Goal: Understand process/instructions: Learn how to perform a task or action

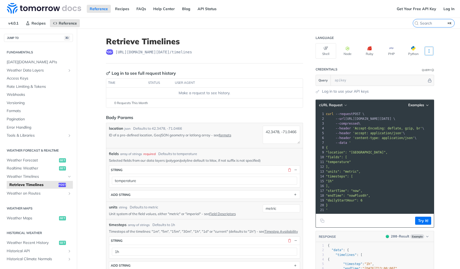
click at [428, 52] on icon "More ellipsis" at bounding box center [429, 51] width 5 height 5
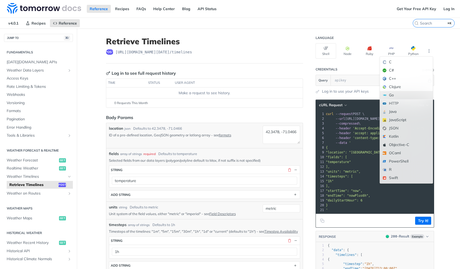
click at [403, 96] on div "Go" at bounding box center [406, 95] width 53 height 8
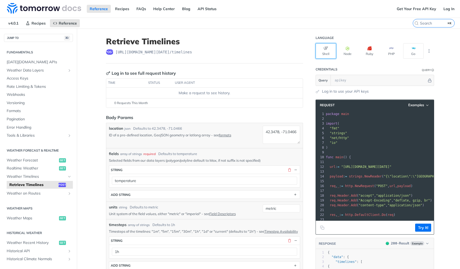
click at [328, 50] on button "Shell" at bounding box center [326, 50] width 21 height 15
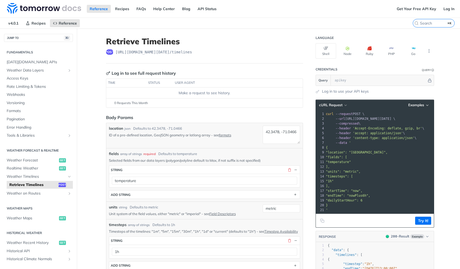
click at [363, 200] on span ""dailyStartHour": 6" at bounding box center [344, 201] width 37 height 4
click at [362, 195] on span ""endTime": "nowPlus6h"," at bounding box center [348, 196] width 44 height 4
click at [364, 196] on span ""endTime": "nowPlus6h"," at bounding box center [348, 196] width 44 height 4
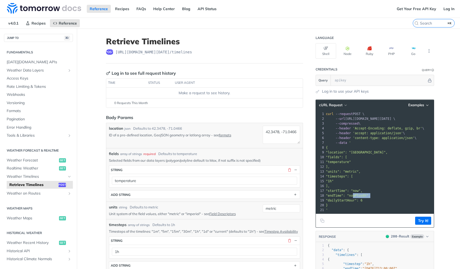
click at [363, 192] on span ""startTime": "now"," at bounding box center [344, 191] width 37 height 4
click at [362, 175] on pre ""timesteps": [" at bounding box center [379, 176] width 109 height 5
click at [362, 167] on pre "]," at bounding box center [379, 166] width 109 height 5
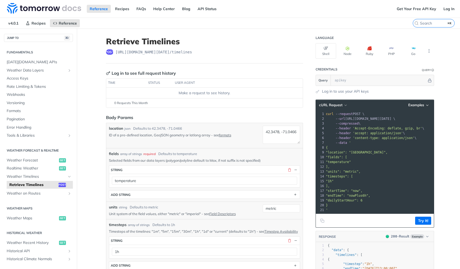
click at [362, 197] on span ""endTime": "nowPlus6h"," at bounding box center [348, 196] width 44 height 4
click at [363, 201] on span ""dailyStartHour": 6" at bounding box center [344, 201] width 37 height 4
click at [354, 185] on pre "]," at bounding box center [379, 186] width 109 height 5
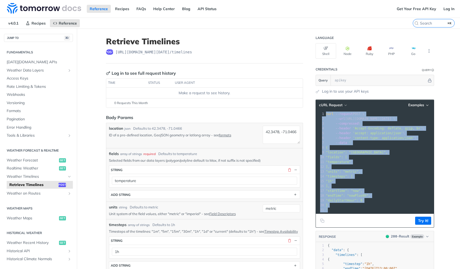
copy div "curl --request POST \ 2 --url [URL][DOMAIN_NAME][DATE] \ 3 --compressed \ 4 --h…"
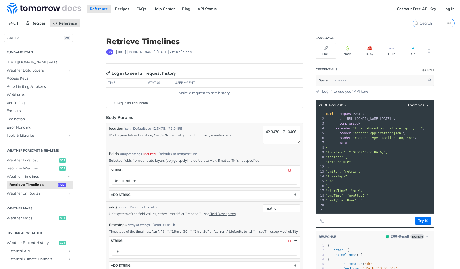
click at [351, 146] on pre "{" at bounding box center [379, 147] width 109 height 5
click at [348, 135] on span "--header" at bounding box center [343, 133] width 15 height 4
click at [359, 194] on span ""endTime": "nowPlus6h"," at bounding box center [348, 196] width 44 height 4
click at [376, 193] on pre ""endTime": "nowPlus6h"," at bounding box center [379, 195] width 109 height 5
click at [363, 194] on span ""endTime": "nowPlus6h"," at bounding box center [348, 196] width 44 height 4
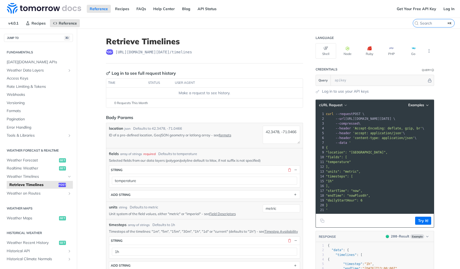
click at [363, 194] on span ""endTime": "nowPlus6h"," at bounding box center [348, 196] width 44 height 4
click at [366, 194] on span ""endTime": "nowPlus6h"," at bounding box center [348, 196] width 44 height 4
click at [366, 183] on pre ""1h"" at bounding box center [379, 181] width 109 height 5
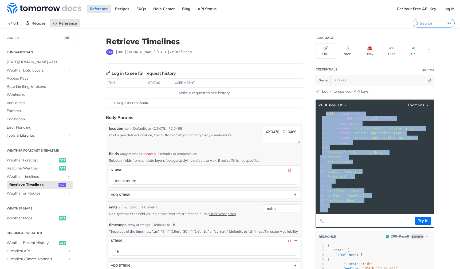
copy div "curl --request POST \ 2 --url [URL][DOMAIN_NAME][DATE] \ 3 --compressed \ 4 --h…"
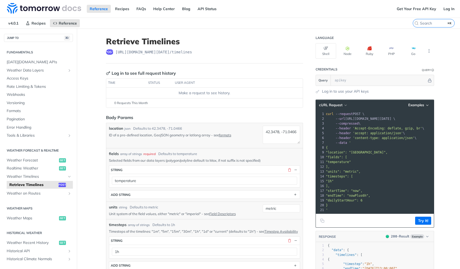
click at [349, 174] on pre ""timesteps": [" at bounding box center [379, 176] width 109 height 5
click at [350, 154] on pre ""location": "[GEOGRAPHIC_DATA]"," at bounding box center [379, 152] width 109 height 5
drag, startPoint x: 355, startPoint y: 153, endPoint x: 387, endPoint y: 154, distance: 31.8
click at [387, 154] on span ""location": "[GEOGRAPHIC_DATA]"," at bounding box center [357, 153] width 62 height 4
copy span "42.3478, -71.0466"
